Goal: Transaction & Acquisition: Purchase product/service

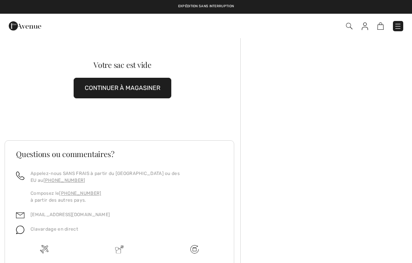
click at [382, 24] on img at bounding box center [381, 26] width 6 height 7
click at [402, 25] on img at bounding box center [398, 27] width 8 height 8
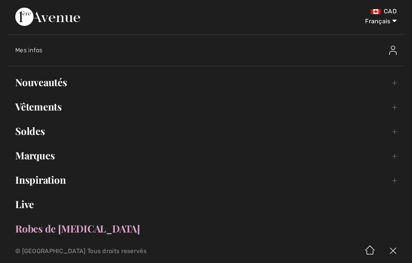
click at [393, 107] on link "Vêtements Toggle submenu" at bounding box center [206, 106] width 397 height 17
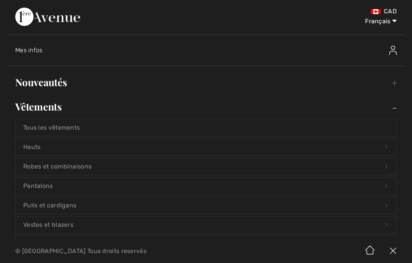
click at [38, 147] on link "Hauts Open submenu" at bounding box center [206, 147] width 381 height 17
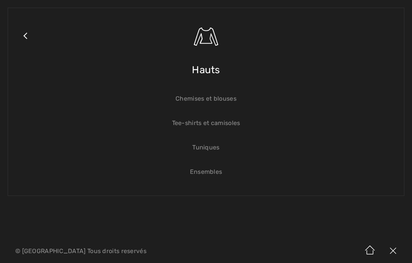
click at [228, 101] on link "Chemises et blouses" at bounding box center [206, 98] width 381 height 17
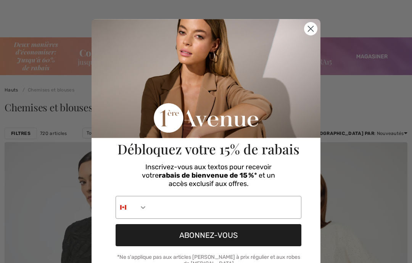
checkbox input "true"
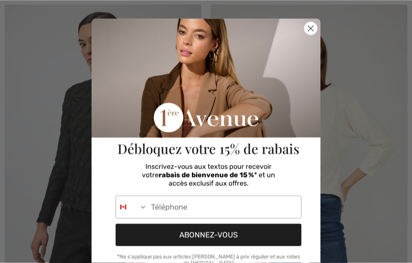
scroll to position [138, 0]
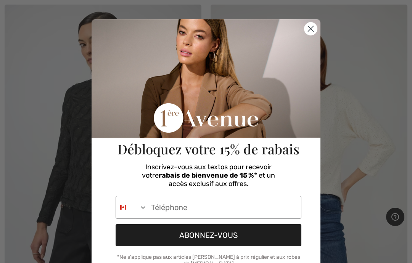
click at [308, 30] on circle "Close dialog" at bounding box center [311, 29] width 13 height 13
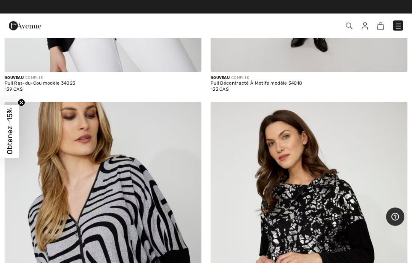
scroll to position [3038, 0]
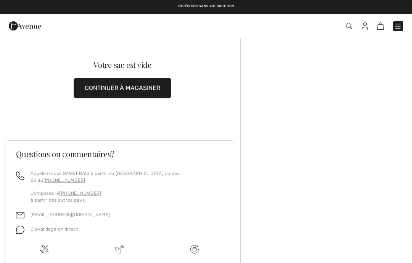
click at [399, 27] on img at bounding box center [398, 27] width 8 height 8
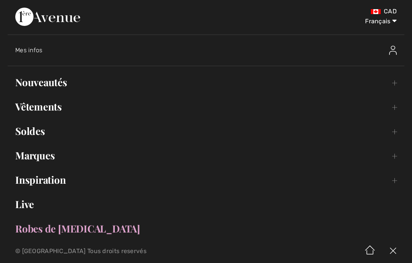
click at [42, 130] on link "Soldes Toggle submenu" at bounding box center [206, 131] width 397 height 17
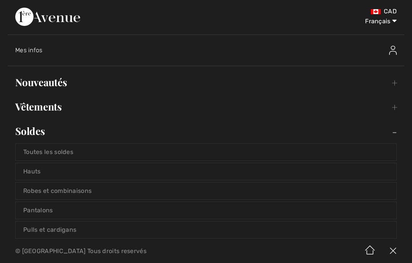
click at [66, 152] on link "Toutes les soldes" at bounding box center [206, 152] width 381 height 17
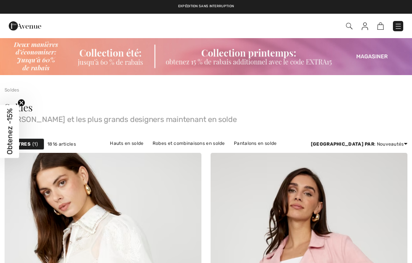
checkbox input "true"
click at [31, 143] on div "Filtres 1" at bounding box center [25, 144] width 40 height 11
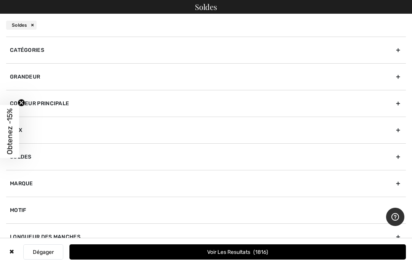
click at [45, 74] on div "Grandeur" at bounding box center [206, 76] width 400 height 27
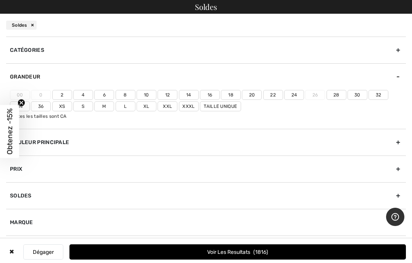
click at [86, 94] on label "4" at bounding box center [83, 95] width 20 height 10
click at [0, 0] on input"] "4" at bounding box center [0, 0] width 0 height 0
click at [40, 50] on div "Catégories" at bounding box center [206, 50] width 400 height 27
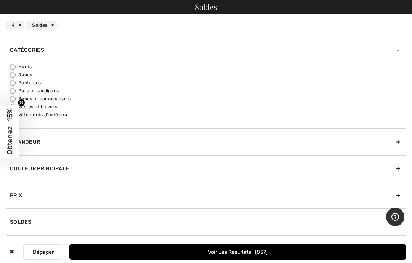
click at [15, 66] on input "Hauts" at bounding box center [13, 67] width 6 height 6
radio input "true"
click at [15, 92] on input "Pulls et cardigans" at bounding box center [13, 91] width 6 height 6
radio input "true"
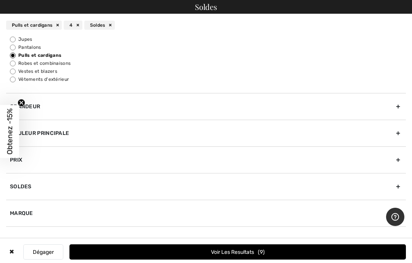
scroll to position [35, 0]
click at [14, 71] on input "Vestes et blazers" at bounding box center [13, 72] width 6 height 6
radio input "true"
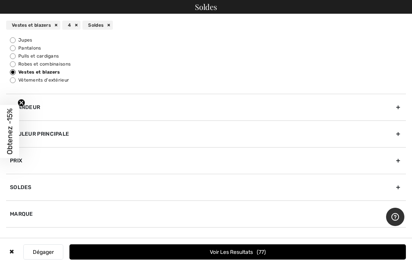
click at [13, 58] on input "Pulls et cardigans" at bounding box center [13, 56] width 6 height 6
radio input "true"
click at [271, 247] on button "Voir les resultats 9" at bounding box center [237, 252] width 337 height 15
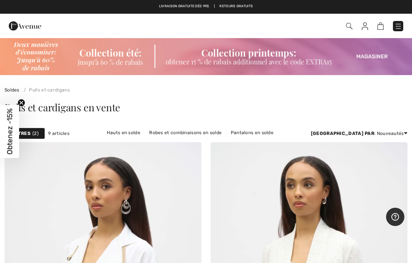
click at [34, 131] on span "2" at bounding box center [35, 133] width 6 height 7
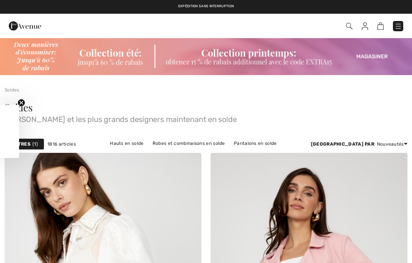
checkbox input "true"
click at [116, 141] on link "Hauts en solde" at bounding box center [126, 144] width 41 height 10
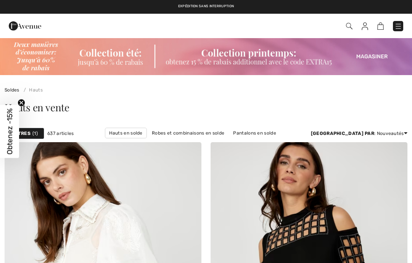
checkbox input "true"
click at [26, 132] on strong "Filtres" at bounding box center [20, 133] width 19 height 7
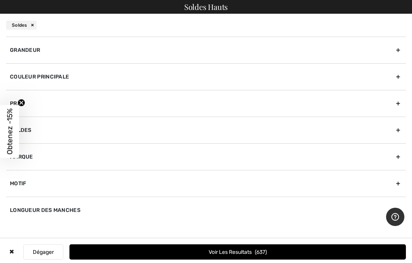
click at [41, 49] on div "Grandeur" at bounding box center [206, 50] width 400 height 27
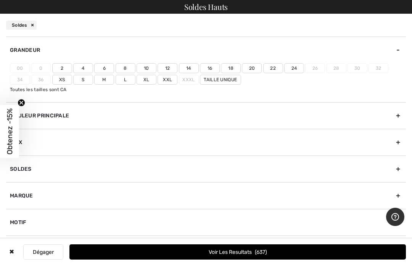
click at [84, 66] on label "4" at bounding box center [83, 68] width 20 height 10
click at [0, 0] on input"] "4" at bounding box center [0, 0] width 0 height 0
click at [294, 254] on button "Voir les resultats 312" at bounding box center [237, 252] width 337 height 15
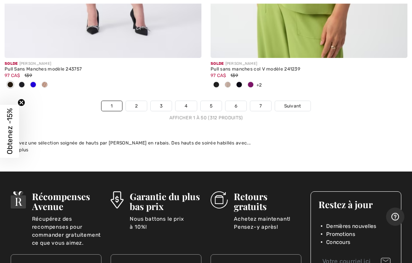
scroll to position [8631, 0]
click at [295, 103] on span "Suivant" at bounding box center [292, 106] width 17 height 7
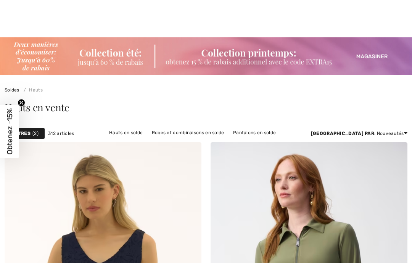
checkbox input "true"
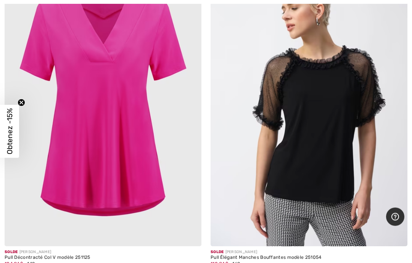
scroll to position [8506, 0]
click at [308, 179] on img at bounding box center [309, 98] width 197 height 295
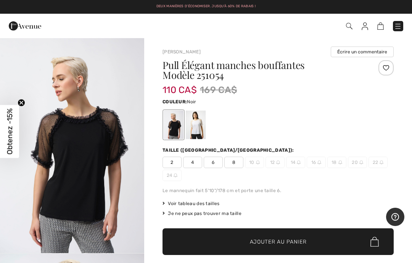
click at [197, 167] on span "4" at bounding box center [192, 162] width 19 height 11
click at [261, 245] on span "Ajouter au panier" at bounding box center [278, 242] width 57 height 8
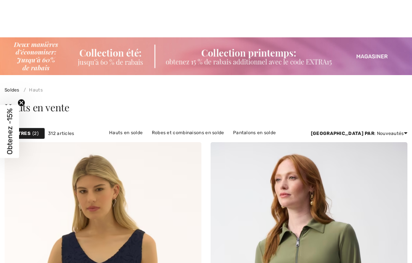
checkbox input "true"
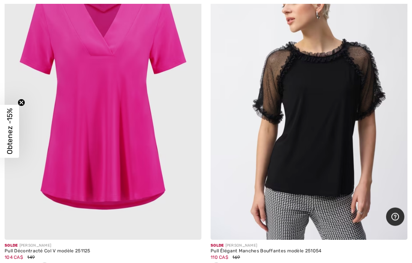
scroll to position [8513, 0]
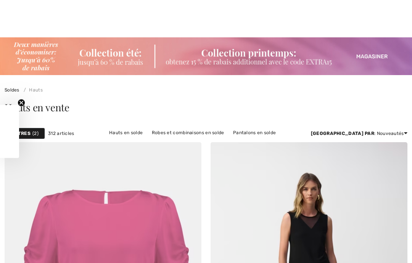
checkbox input "true"
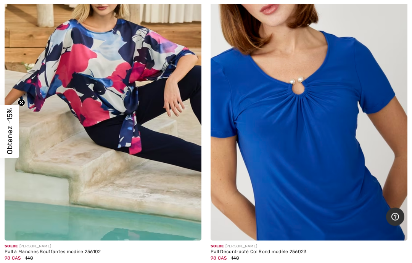
scroll to position [5963, 0]
click at [329, 100] on img at bounding box center [309, 92] width 197 height 295
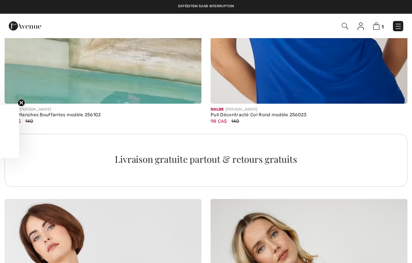
checkbox input "true"
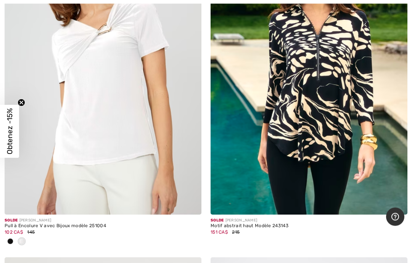
scroll to position [7720, 0]
click at [15, 236] on div at bounding box center [10, 242] width 11 height 13
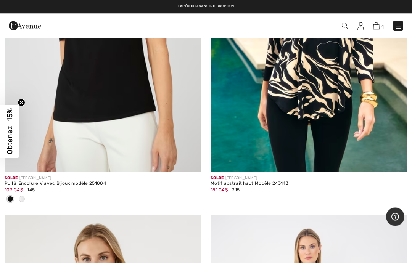
scroll to position [7762, 0]
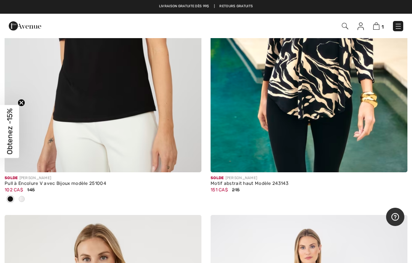
click at [90, 96] on img at bounding box center [103, 24] width 197 height 295
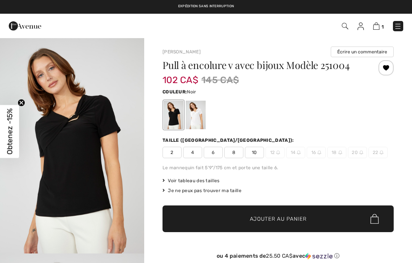
click at [195, 153] on span "4" at bounding box center [192, 152] width 19 height 11
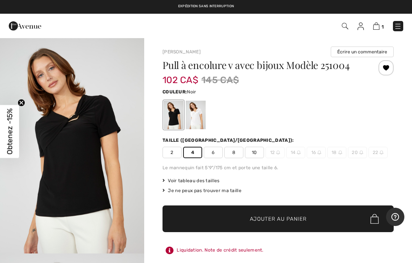
click at [325, 215] on span "✔ Ajouté au panier Ajouter au panier" at bounding box center [278, 219] width 231 height 27
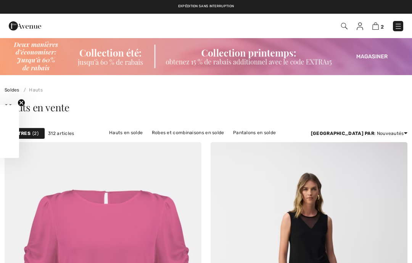
checkbox input "true"
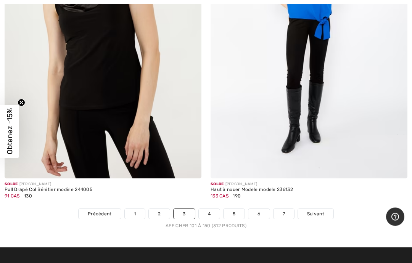
scroll to position [8499, 0]
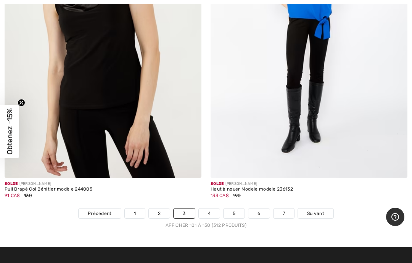
click at [320, 210] on span "Suivant" at bounding box center [315, 213] width 17 height 7
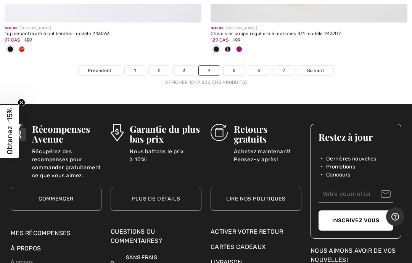
scroll to position [8667, 0]
click at [320, 67] on span "Suivant" at bounding box center [315, 70] width 17 height 7
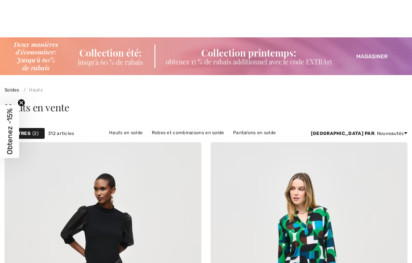
checkbox input "true"
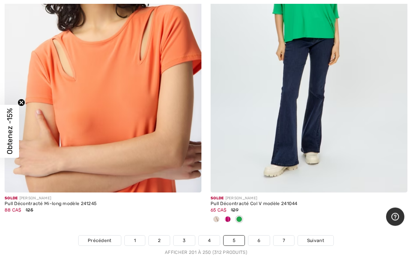
scroll to position [8509, 0]
click at [321, 237] on span "Suivant" at bounding box center [315, 240] width 17 height 7
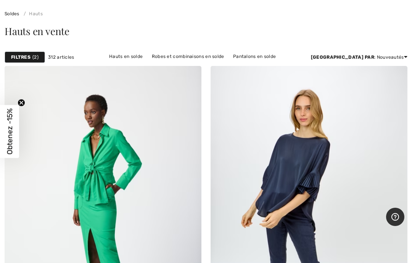
scroll to position [79, 0]
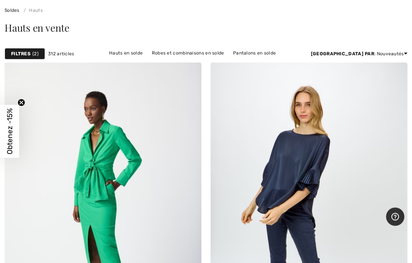
checkbox input "true"
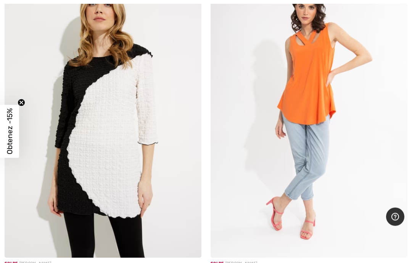
scroll to position [6738, 0]
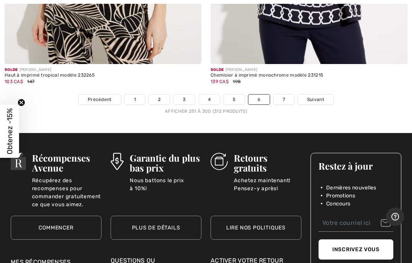
scroll to position [8663, 0]
click at [319, 96] on span "Suivant" at bounding box center [315, 99] width 17 height 7
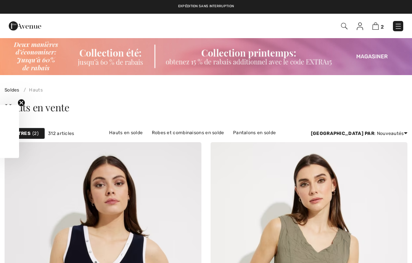
checkbox input "true"
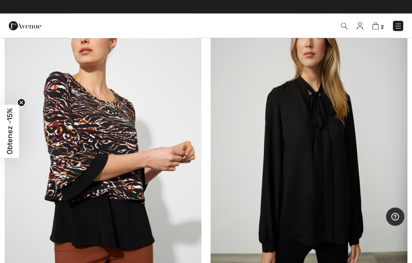
scroll to position [1468, 0]
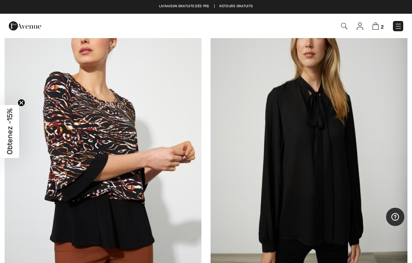
click at [379, 24] on img at bounding box center [376, 26] width 6 height 7
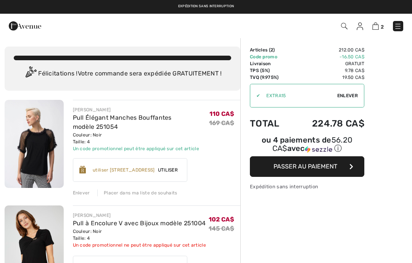
checkbox input "true"
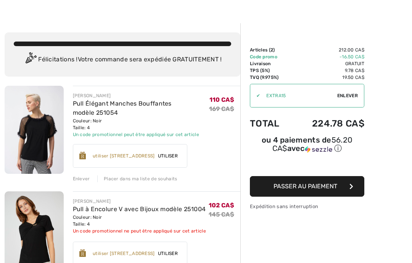
scroll to position [16, 0]
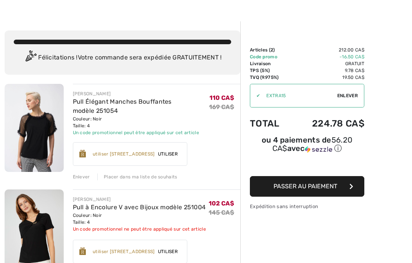
click at [45, 227] on img at bounding box center [34, 234] width 59 height 89
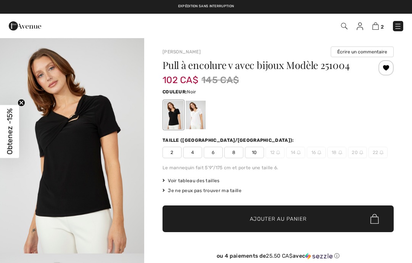
checkbox input "true"
click at [378, 26] on img at bounding box center [376, 26] width 6 height 7
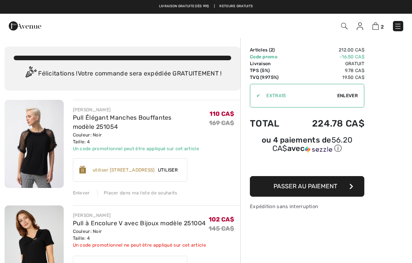
click at [84, 192] on div "Enlever" at bounding box center [81, 193] width 17 height 7
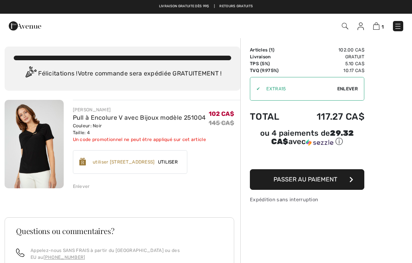
click at [181, 163] on span "Utiliser" at bounding box center [168, 162] width 26 height 7
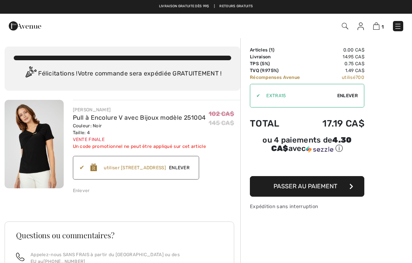
click at [193, 166] on span "Enlever" at bounding box center [179, 168] width 27 height 7
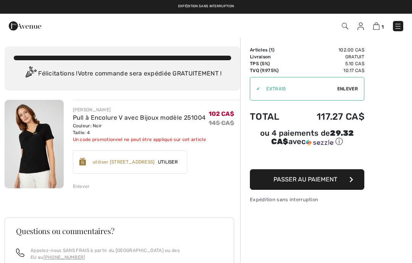
click at [260, 88] on div "✔" at bounding box center [255, 89] width 10 height 7
click at [146, 160] on div "utiliser 700 Récompenses Avenue" at bounding box center [124, 162] width 62 height 7
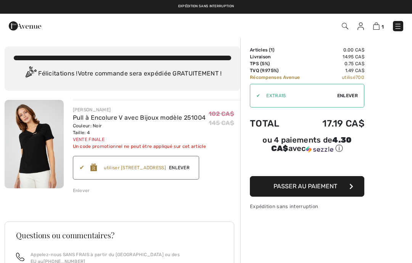
click at [193, 166] on span "Enlever" at bounding box center [179, 168] width 27 height 7
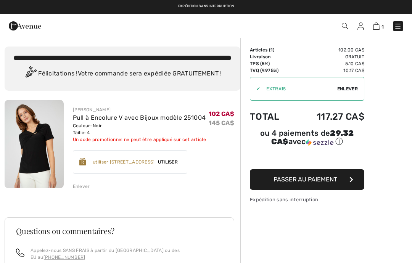
click at [349, 88] on span "Enlever" at bounding box center [347, 89] width 21 height 7
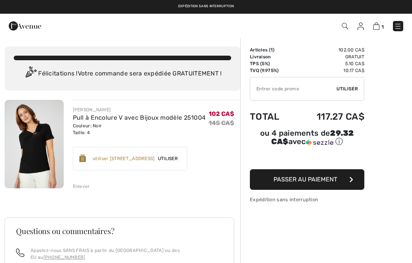
click at [349, 85] on div "✔ Utiliser Enlever" at bounding box center [307, 89] width 115 height 24
click at [347, 89] on span "Utiliser" at bounding box center [347, 89] width 21 height 7
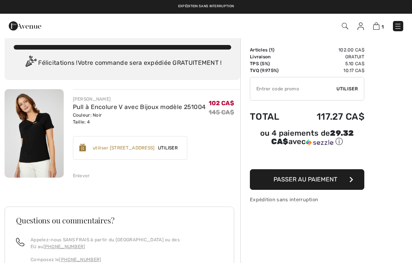
scroll to position [10, 0]
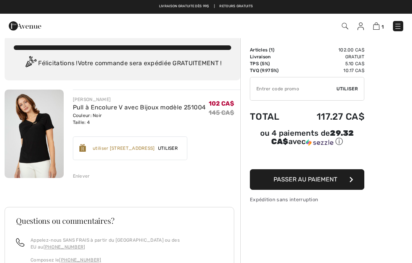
click at [335, 180] on span "Passer au paiement" at bounding box center [306, 179] width 64 height 7
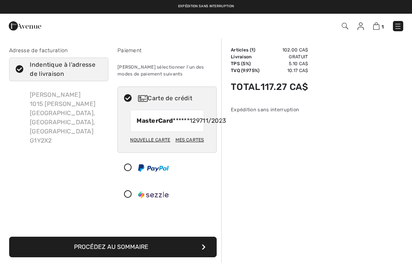
click at [157, 147] on div "Nouvelle carte" at bounding box center [150, 140] width 40 height 13
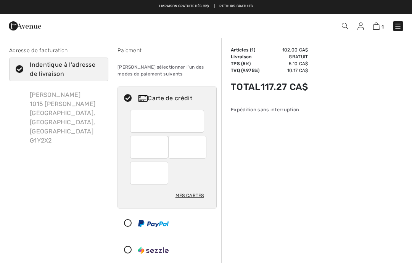
click at [192, 196] on div "Mes cartes" at bounding box center [190, 195] width 29 height 13
radio input "true"
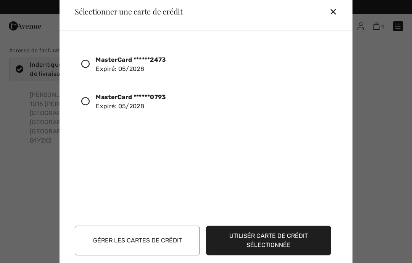
click at [89, 102] on icon at bounding box center [85, 101] width 8 height 8
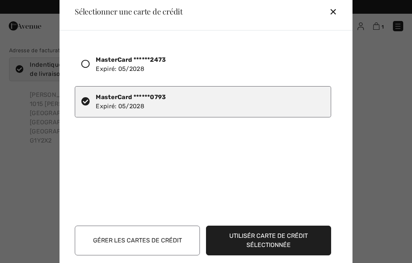
click at [264, 238] on button "Utilisér carte de crédit sélectionnée" at bounding box center [268, 241] width 125 height 30
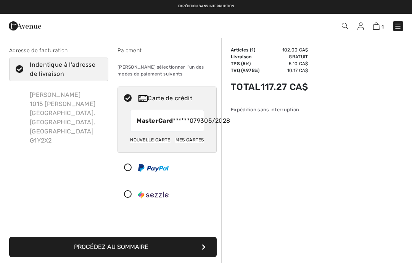
checkbox input "true"
click at [206, 258] on button "Procédez au sommaire" at bounding box center [113, 247] width 208 height 21
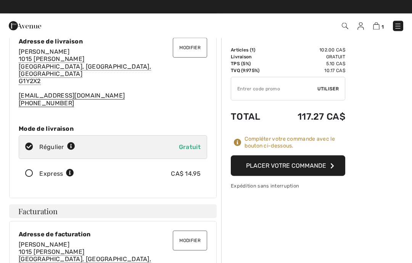
scroll to position [32, 0]
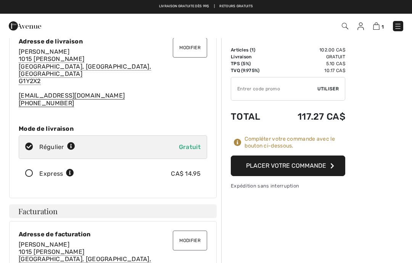
click at [281, 166] on button "Placer votre commande" at bounding box center [288, 166] width 115 height 21
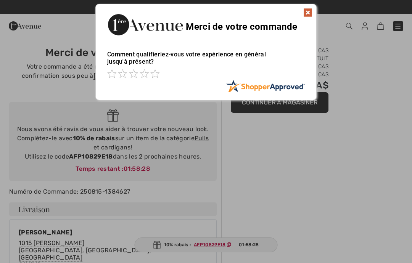
click at [309, 13] on img at bounding box center [308, 12] width 9 height 9
